Goal: Information Seeking & Learning: Learn about a topic

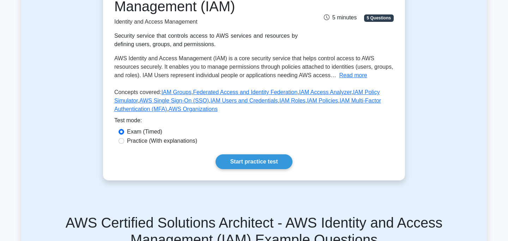
scroll to position [126, 0]
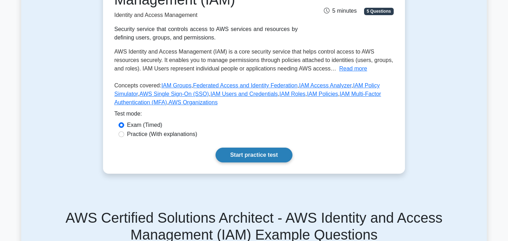
click at [236, 158] on link "Start practice test" at bounding box center [254, 155] width 77 height 15
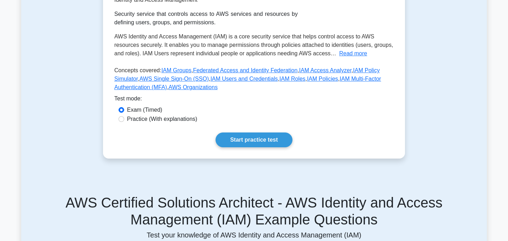
scroll to position [154, 0]
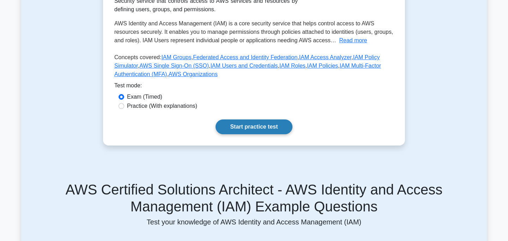
click at [260, 131] on link "Start practice test" at bounding box center [254, 127] width 77 height 15
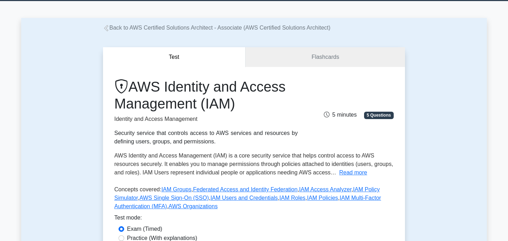
scroll to position [159, 0]
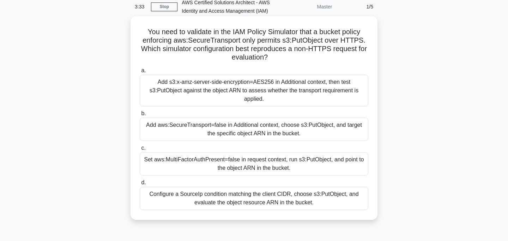
scroll to position [36, 0]
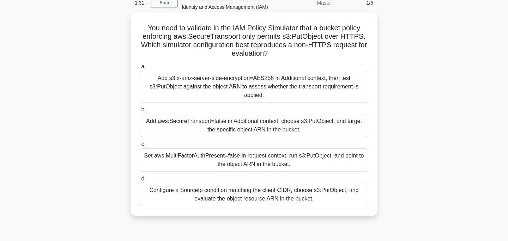
click at [274, 122] on div "Add aws:SecureTransport=false in Additional context, choose s3:PutObject, and t…" at bounding box center [254, 125] width 229 height 23
click at [140, 112] on input "b. Add aws:SecureTransport=false in Additional context, choose s3:PutObject, an…" at bounding box center [140, 110] width 0 height 5
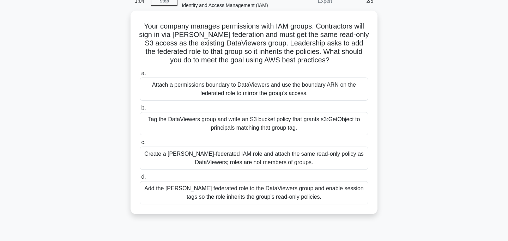
scroll to position [42, 0]
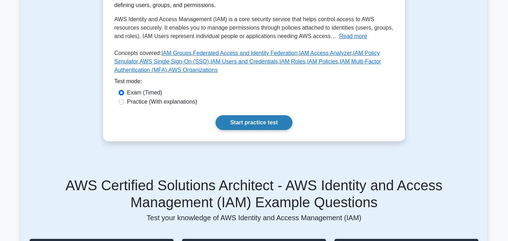
click at [254, 125] on link "Start practice test" at bounding box center [254, 122] width 77 height 15
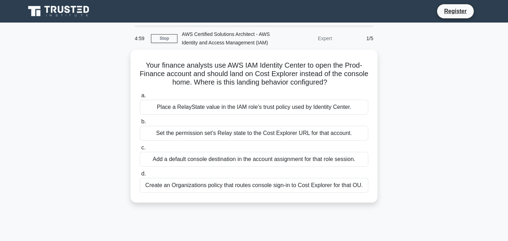
scroll to position [15, 0]
